Goal: Task Accomplishment & Management: Manage account settings

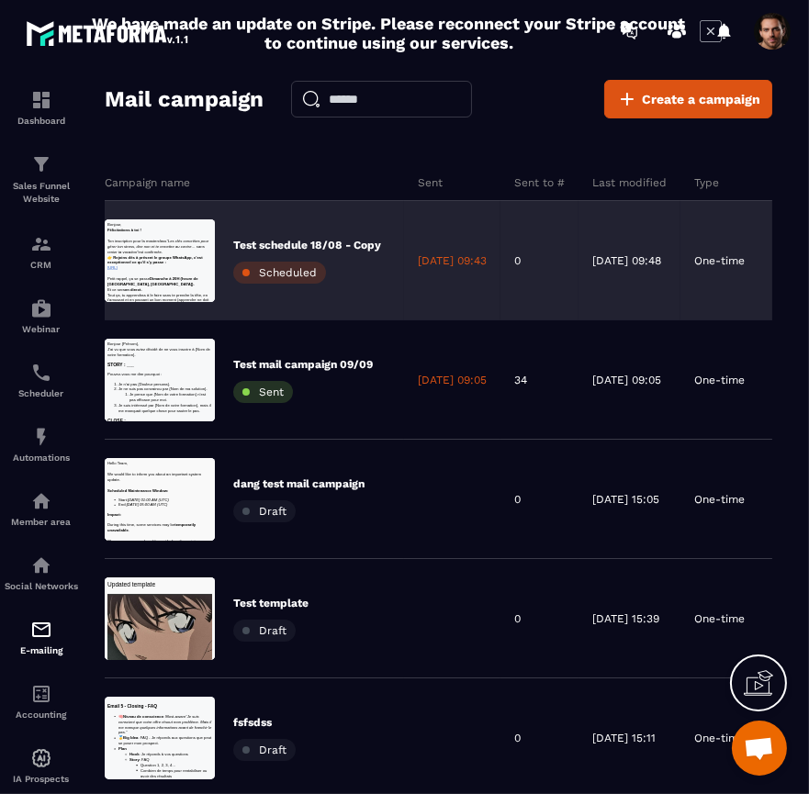
click at [377, 259] on div "Test schedule 18/08 - Copy Scheduled" at bounding box center [307, 261] width 148 height 46
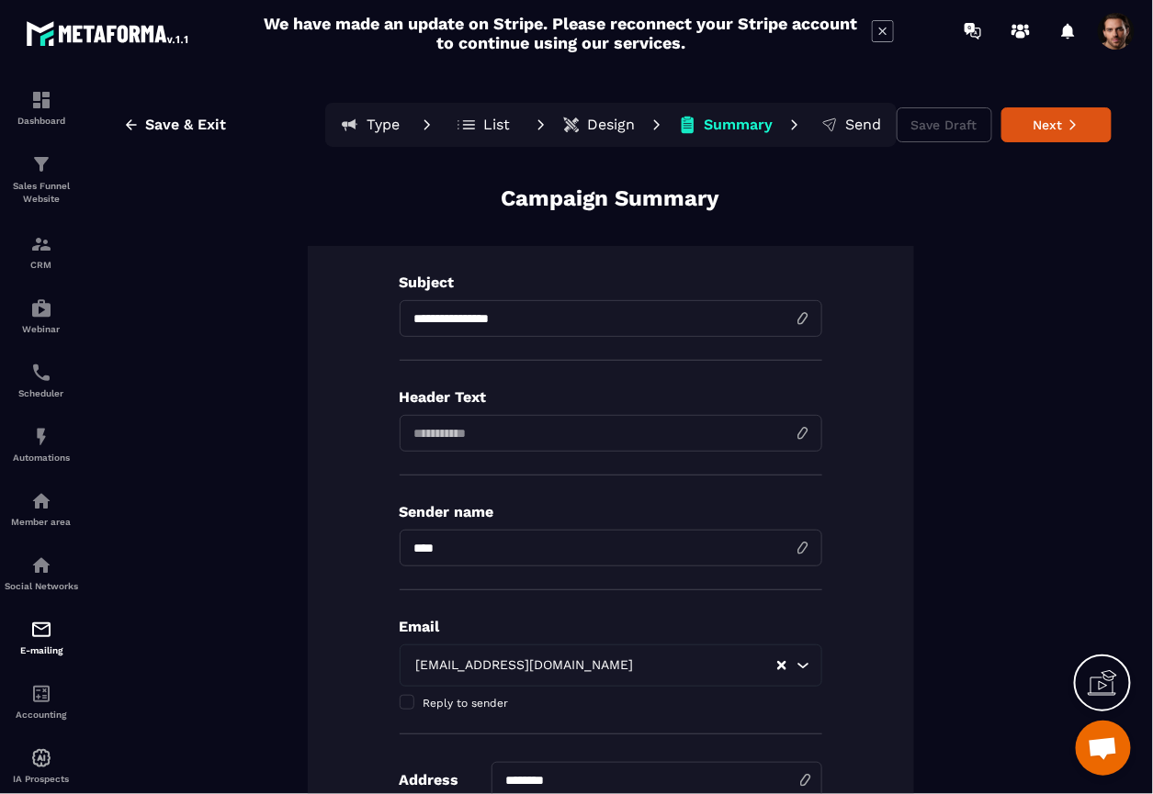
click at [45, 641] on img at bounding box center [41, 630] width 22 height 22
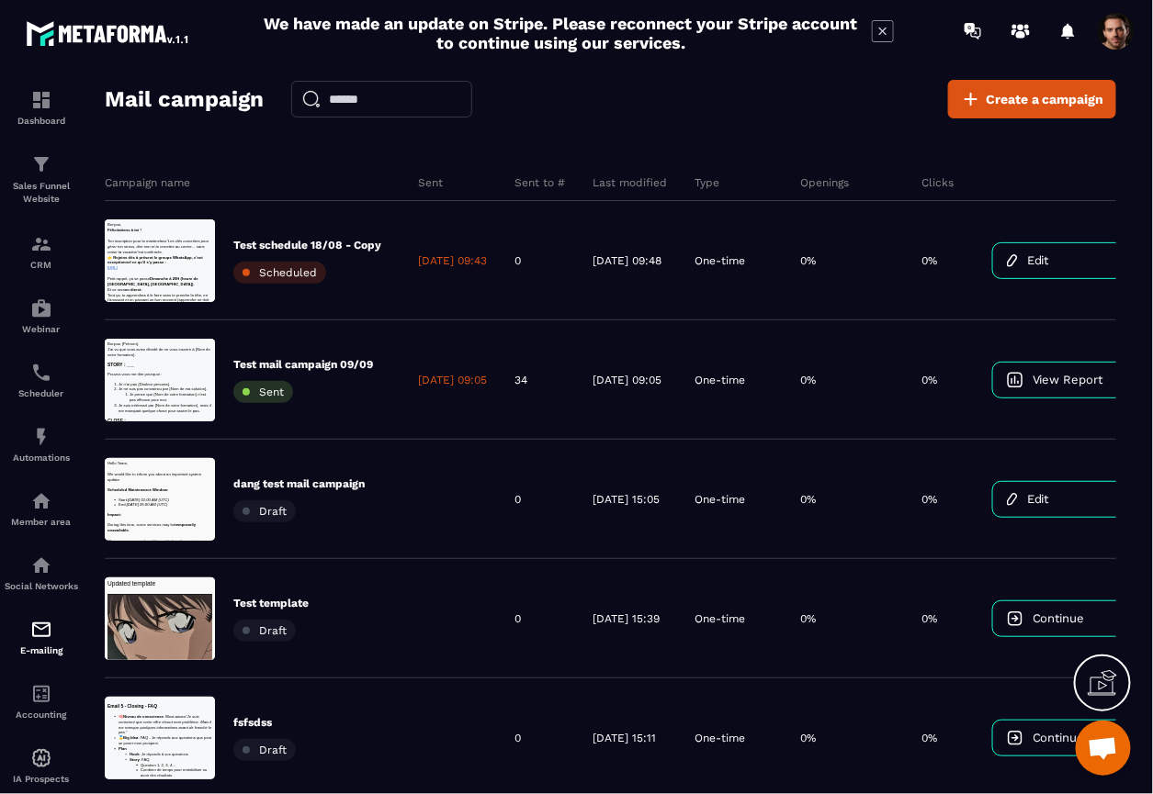
click at [754, 124] on div "Mail campaign Create a campaign Campaign name Sent Sent to # Last modified Type…" at bounding box center [610, 445] width 1011 height 730
